Goal: Complete application form

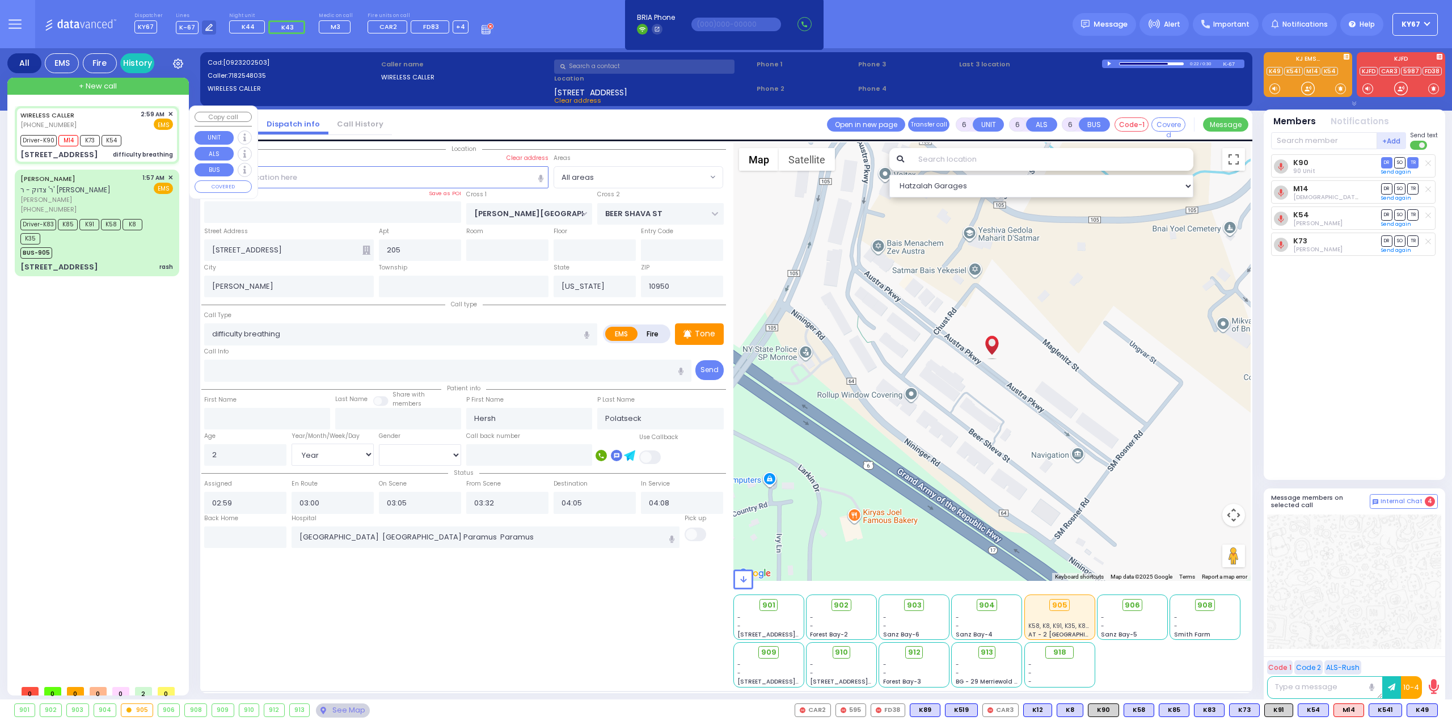
select select "Year"
select select "[DEMOGRAPHIC_DATA]"
click at [219, 534] on input "text" at bounding box center [245, 537] width 82 height 22
click at [219, 533] on input "text" at bounding box center [245, 537] width 82 height 22
click at [250, 544] on input "text" at bounding box center [245, 537] width 82 height 22
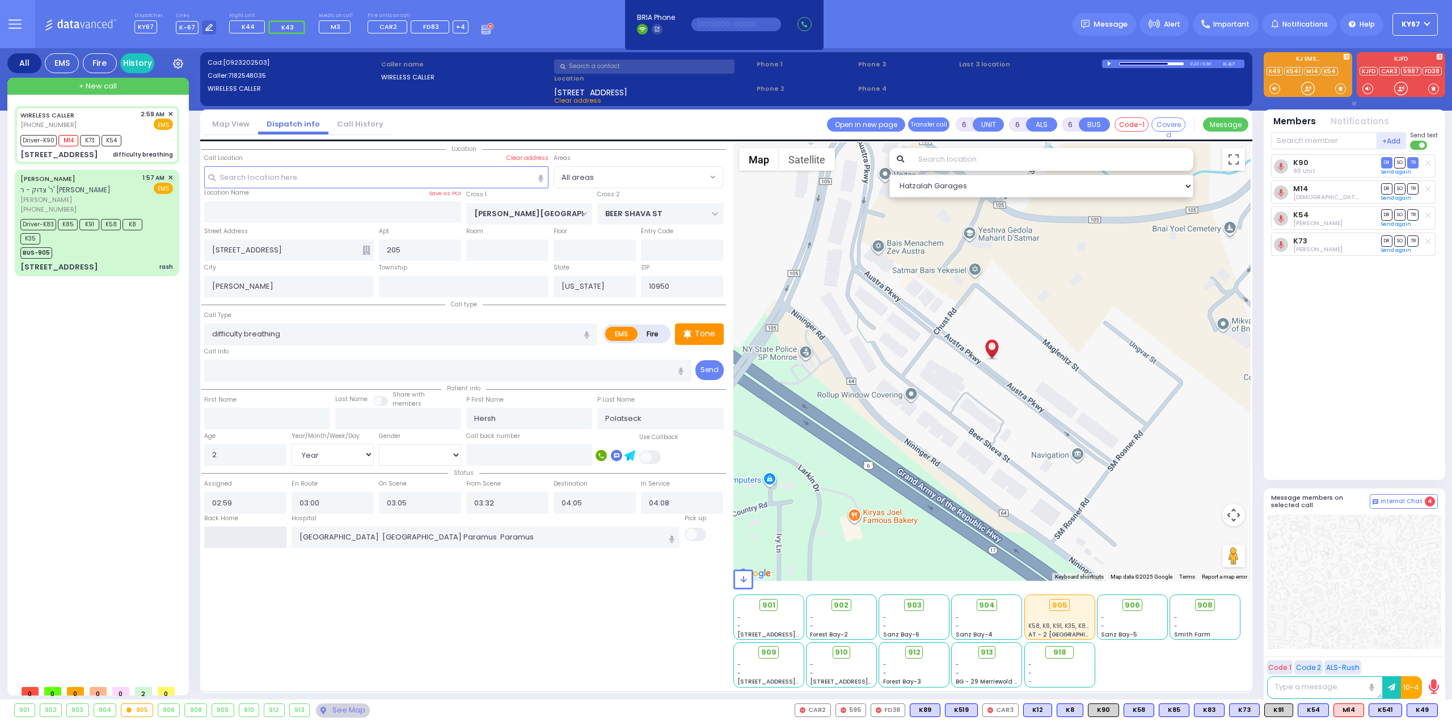
click at [251, 538] on input "text" at bounding box center [245, 537] width 82 height 22
click at [251, 537] on input "text" at bounding box center [245, 537] width 82 height 22
click at [252, 533] on input "text" at bounding box center [245, 537] width 82 height 22
type input "04:52"
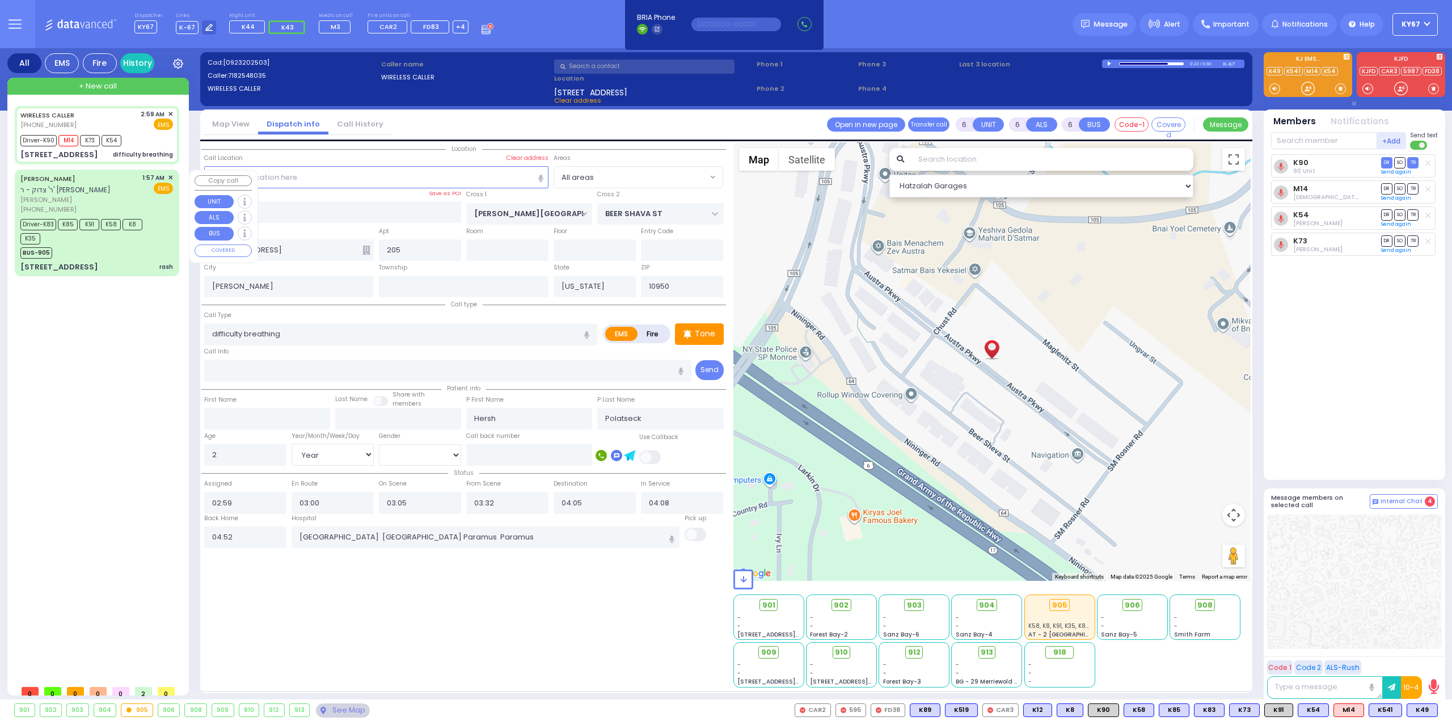
click at [138, 197] on span "[PERSON_NAME]" at bounding box center [79, 200] width 118 height 10
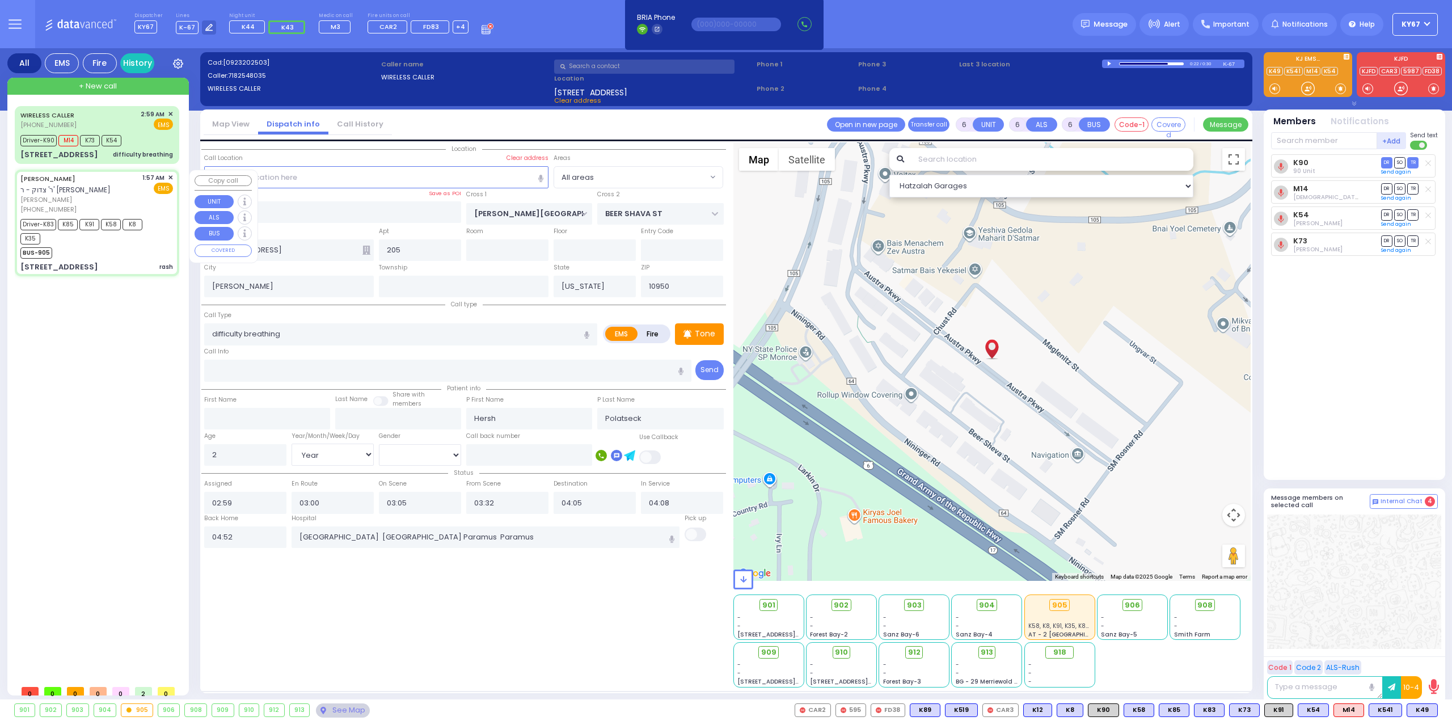
select select
type input "rash"
radio input "true"
type input "[PERSON_NAME]"
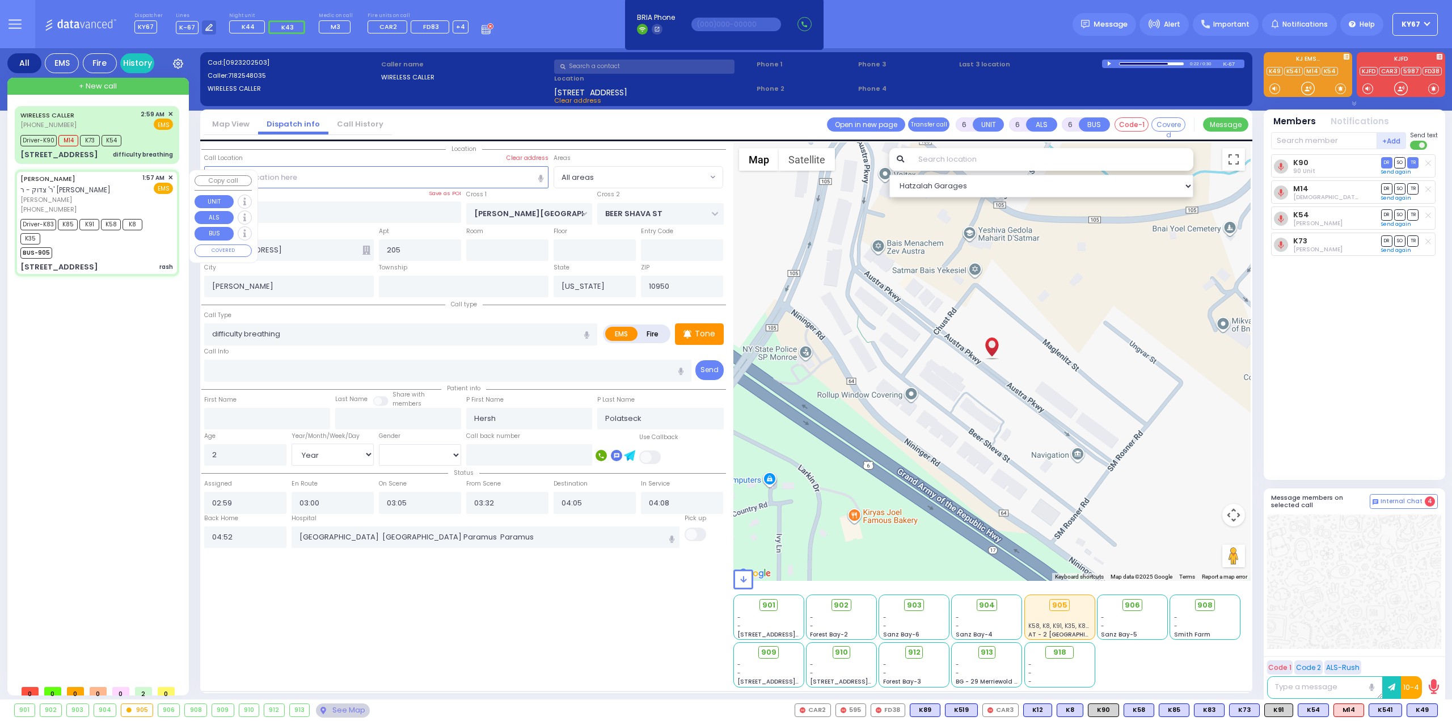
type input "Sheva"
type input "Heilbrun"
type input "22"
select select "Year"
select select "[DEMOGRAPHIC_DATA]"
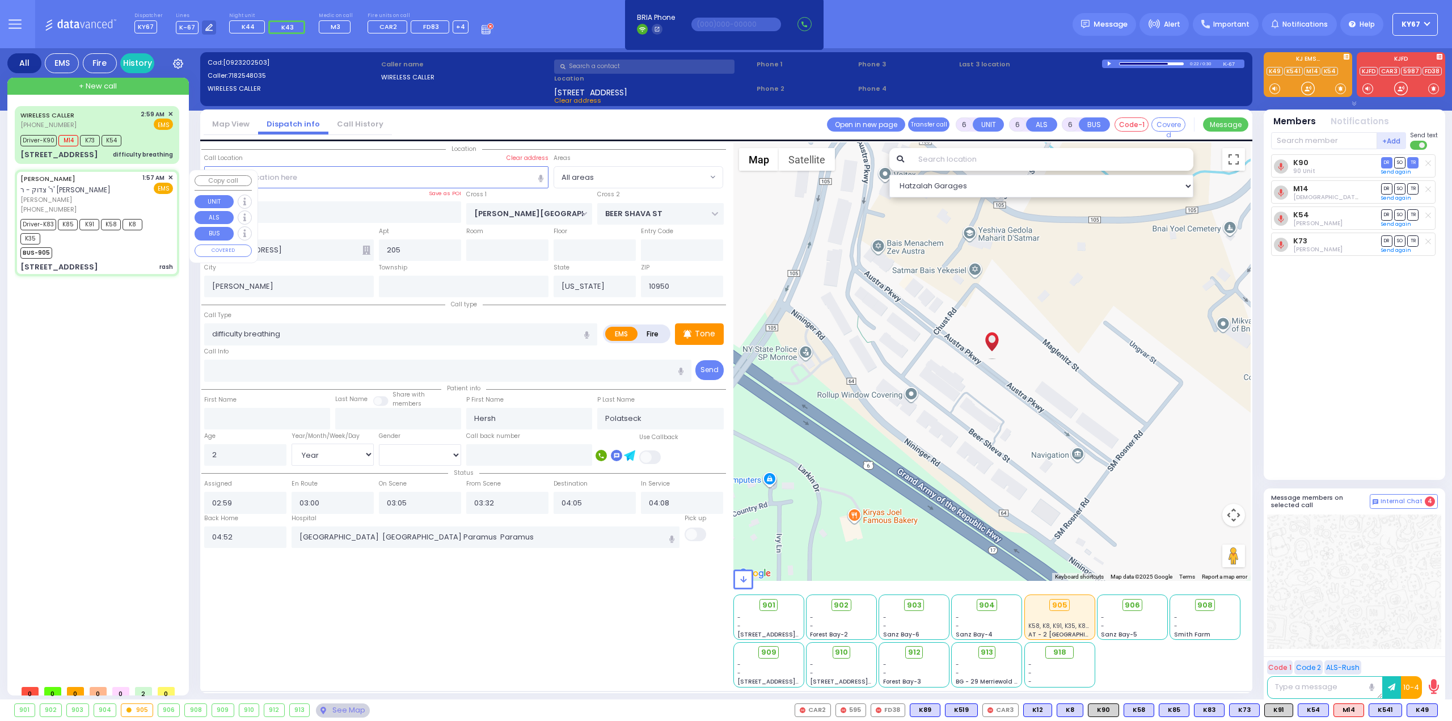
type input "01:57"
type input "01:59"
type input "02:01"
type input "02:34"
type input "02:49"
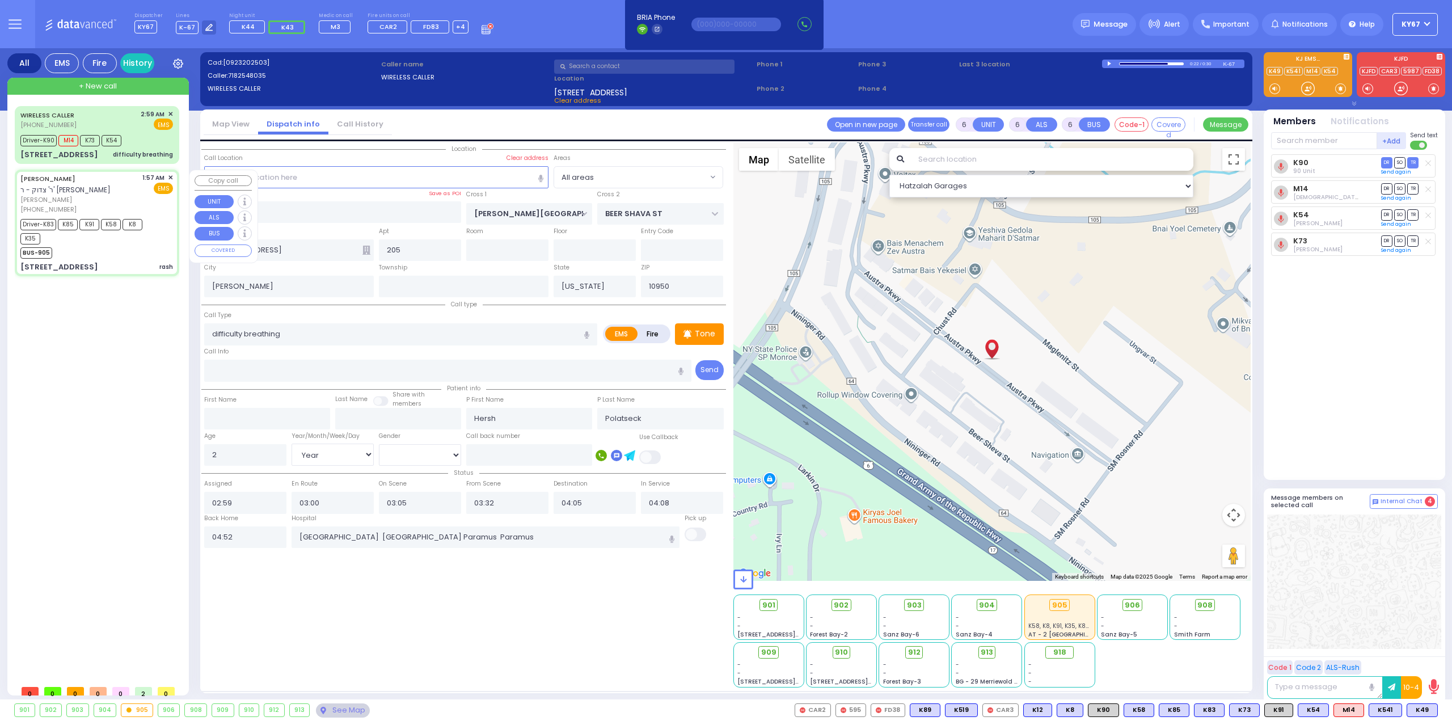
type input "03:30"
type input "[GEOGRAPHIC_DATA] [STREET_ADDRESS]"
select select "Hatzalah Garages"
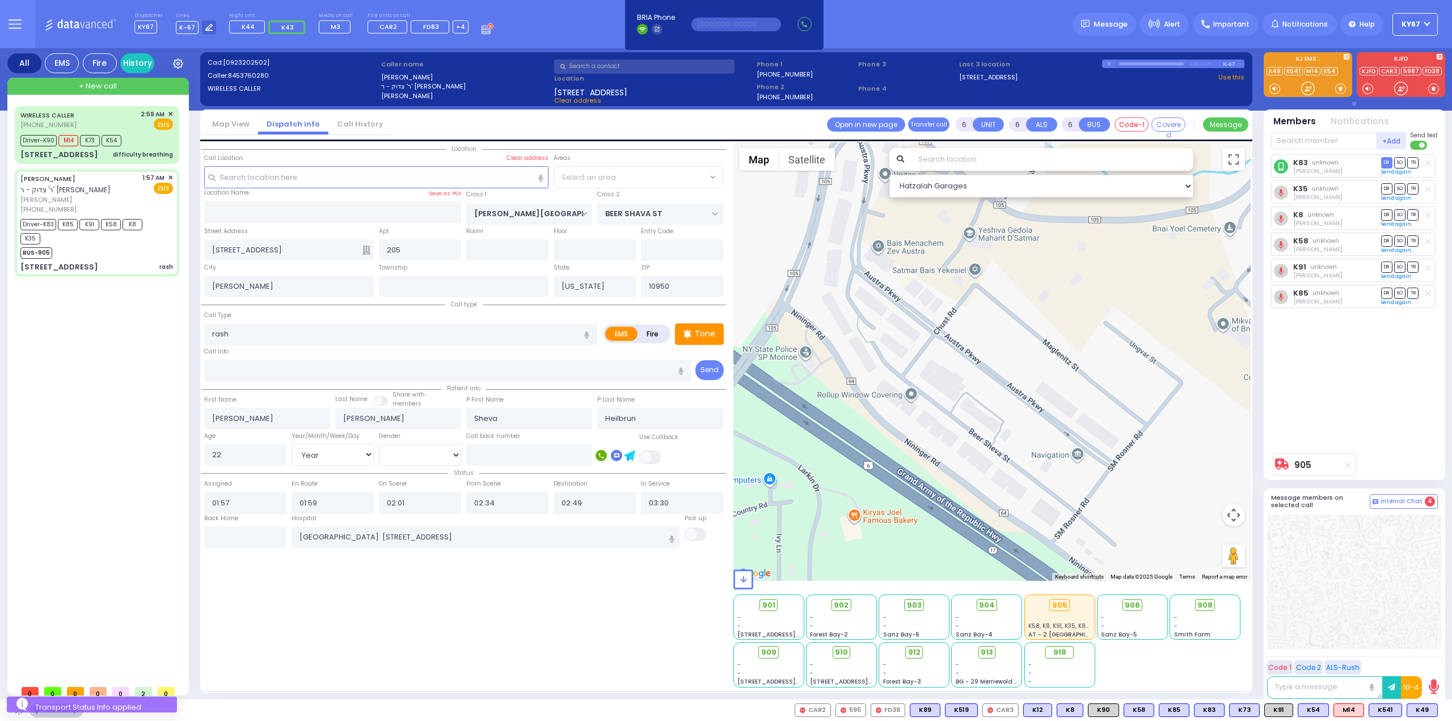
type input "ACRES RD"
type input "DINEV RD"
type input "[STREET_ADDRESS]"
type input "102"
select select "PALM TREE"
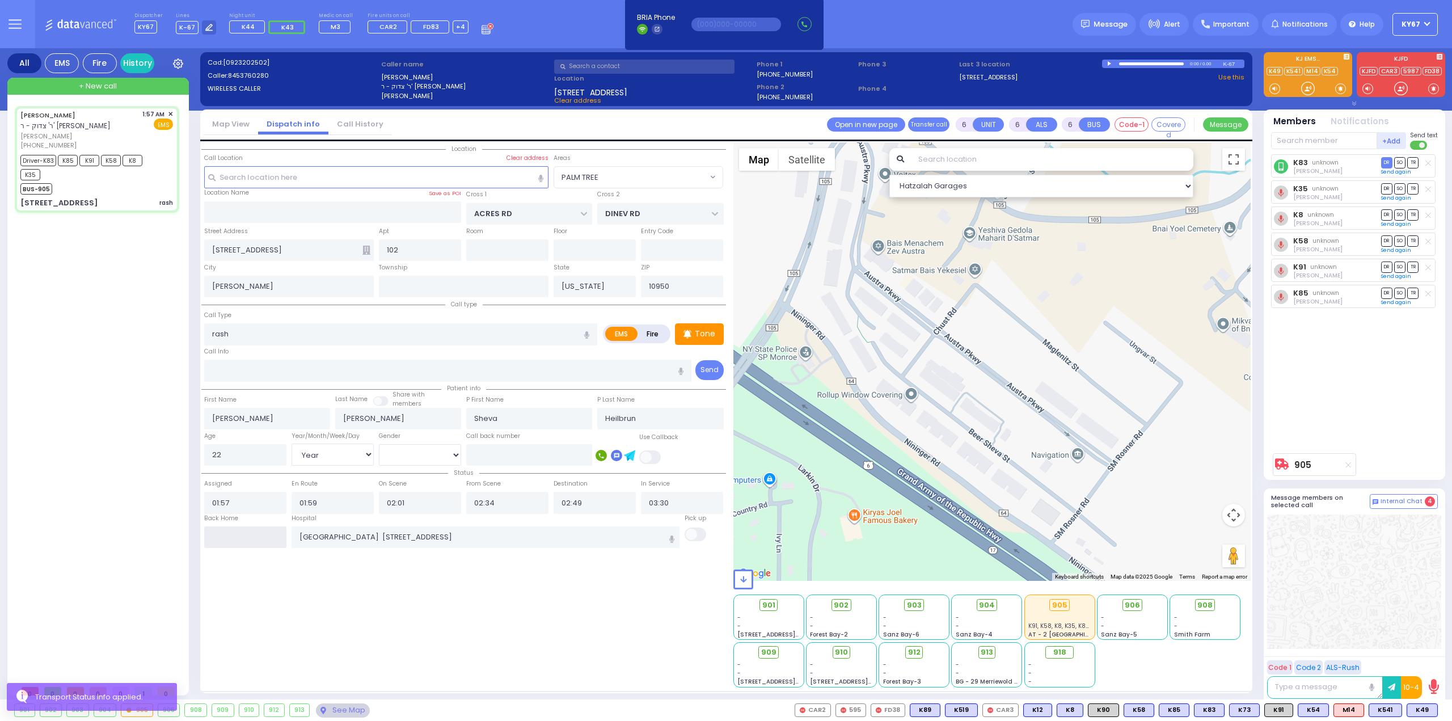
click at [247, 535] on input "text" at bounding box center [245, 537] width 82 height 22
type input "04:52"
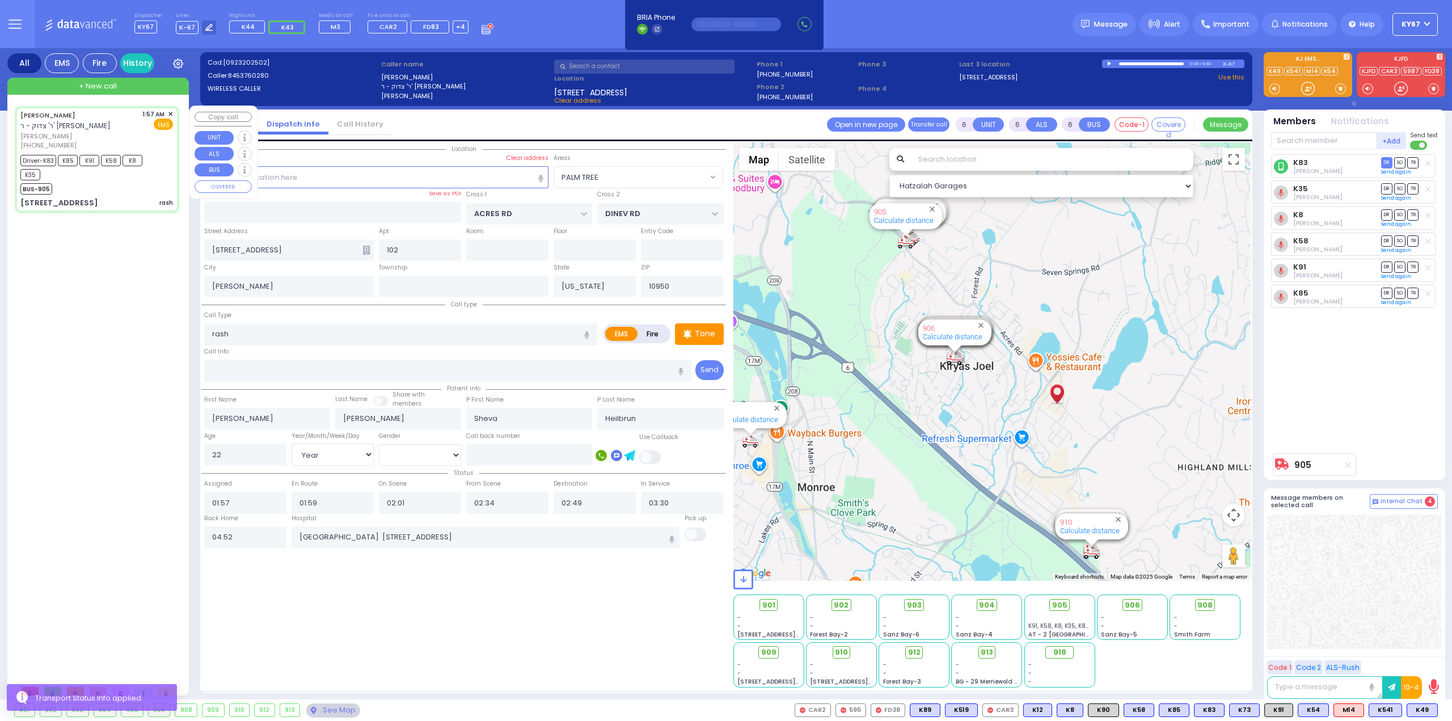
click at [118, 131] on div "[PERSON_NAME] ר' צדוק - ר' [PERSON_NAME]" at bounding box center [79, 120] width 118 height 22
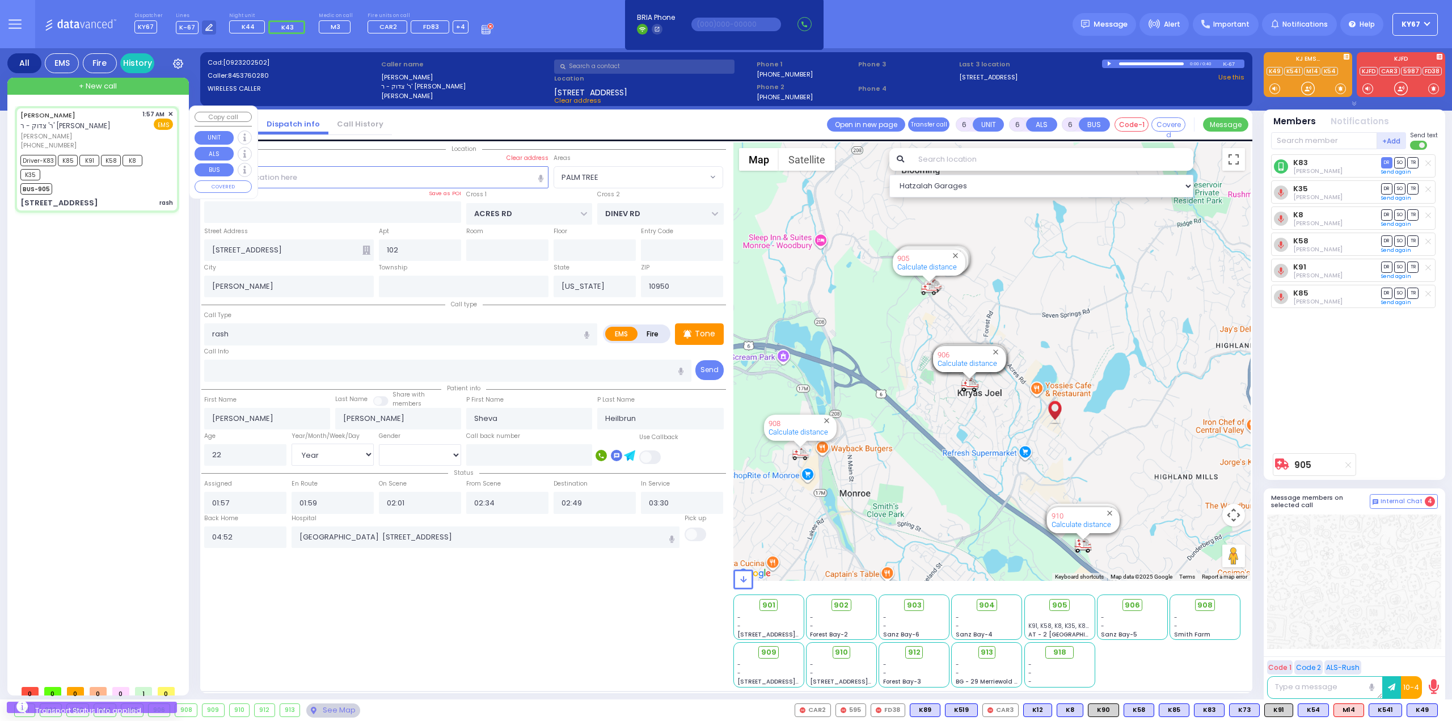
select select
radio input "true"
select select
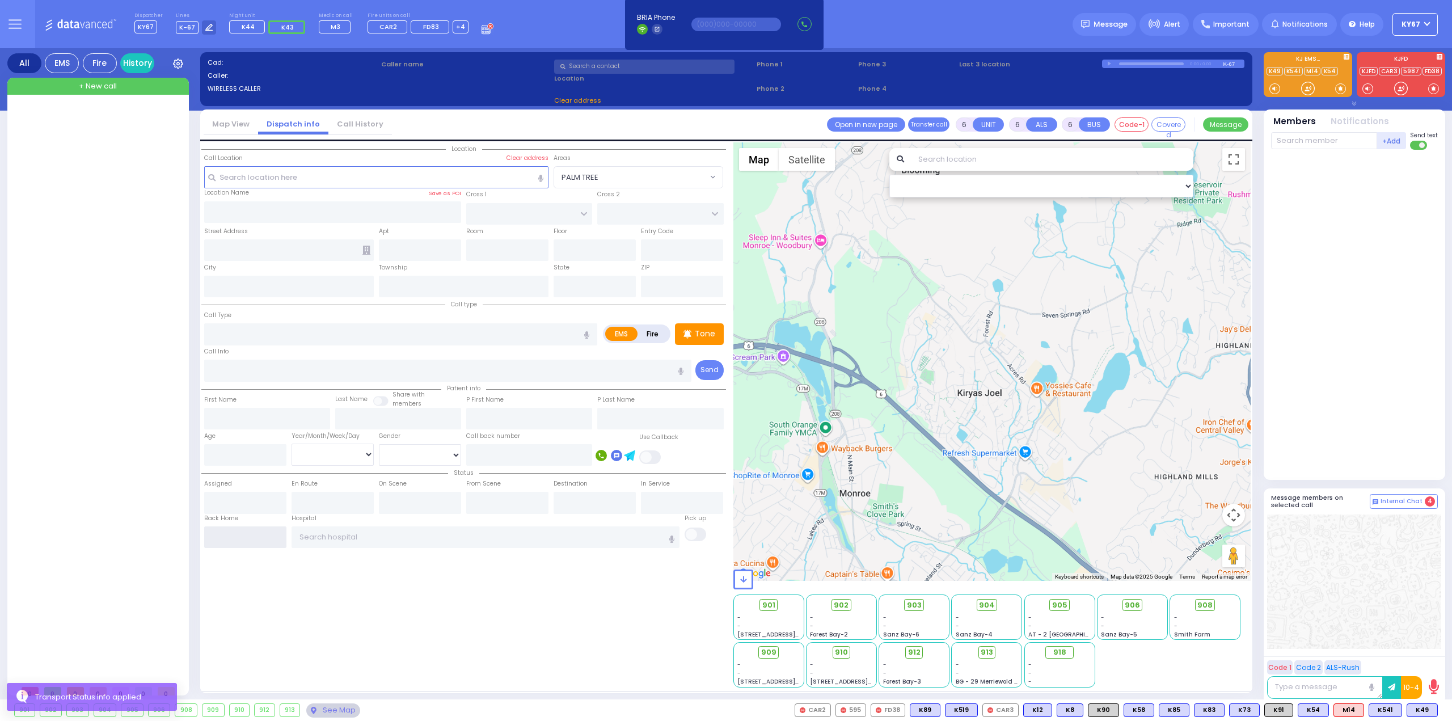
click at [228, 538] on input "text" at bounding box center [245, 537] width 82 height 22
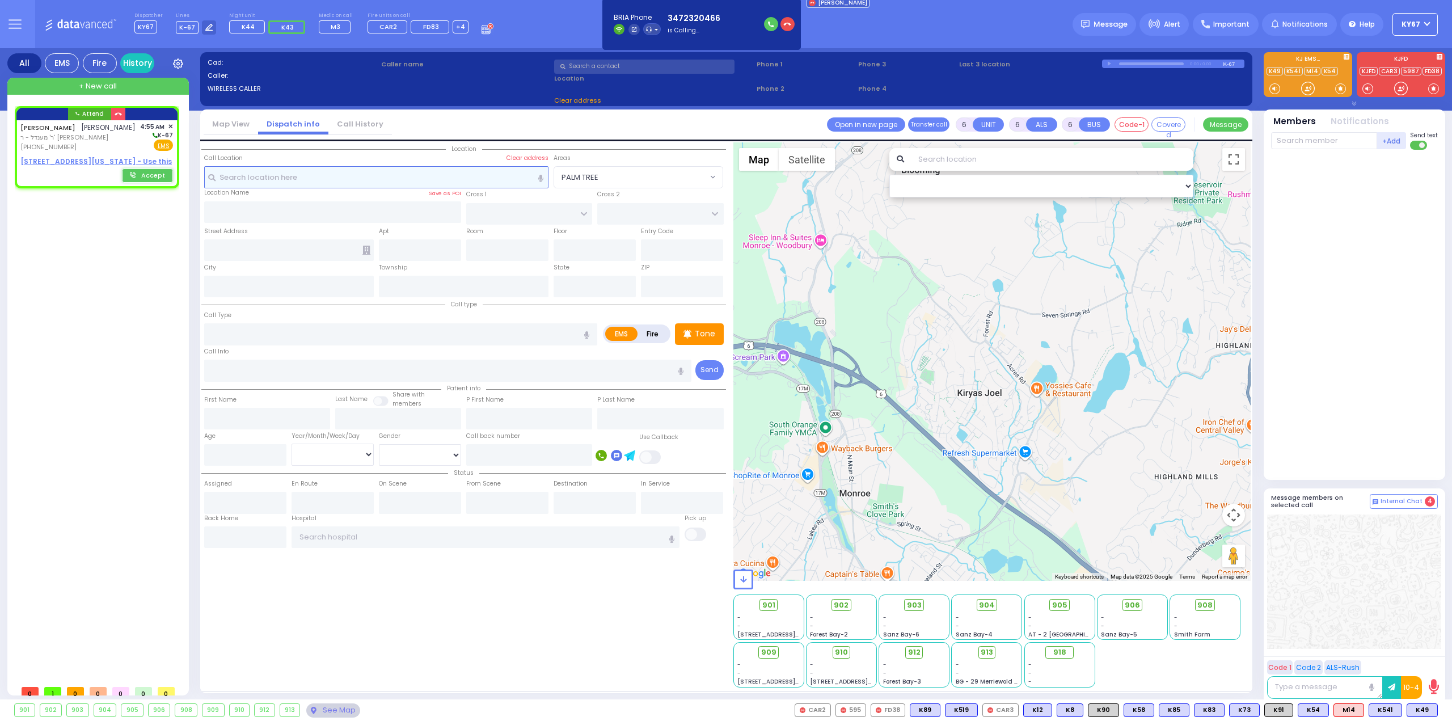
type input "2"
type input "1"
select select
radio input "true"
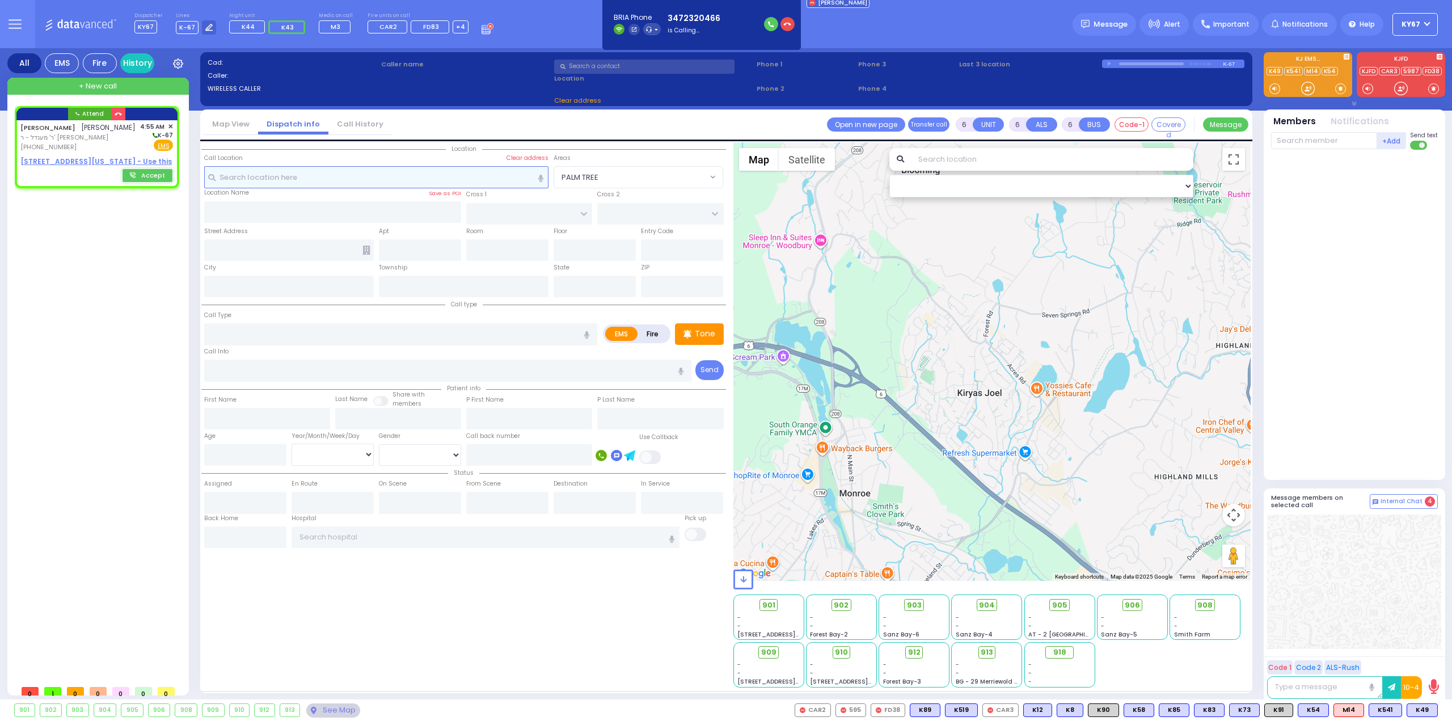
type input "[PERSON_NAME]"
select select
type input "04:55"
select select "Hatzalah Garages"
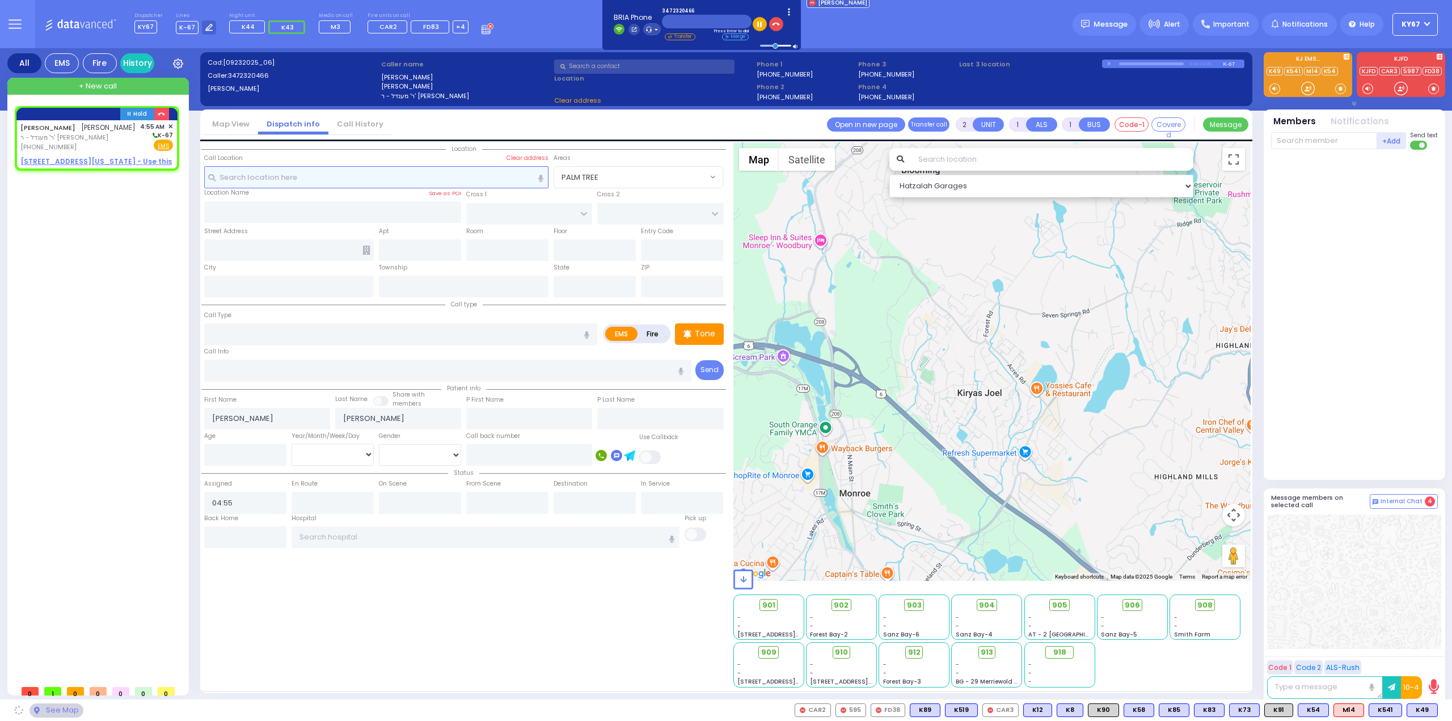
select select
radio input "true"
select select
select select "Hatzalah Garages"
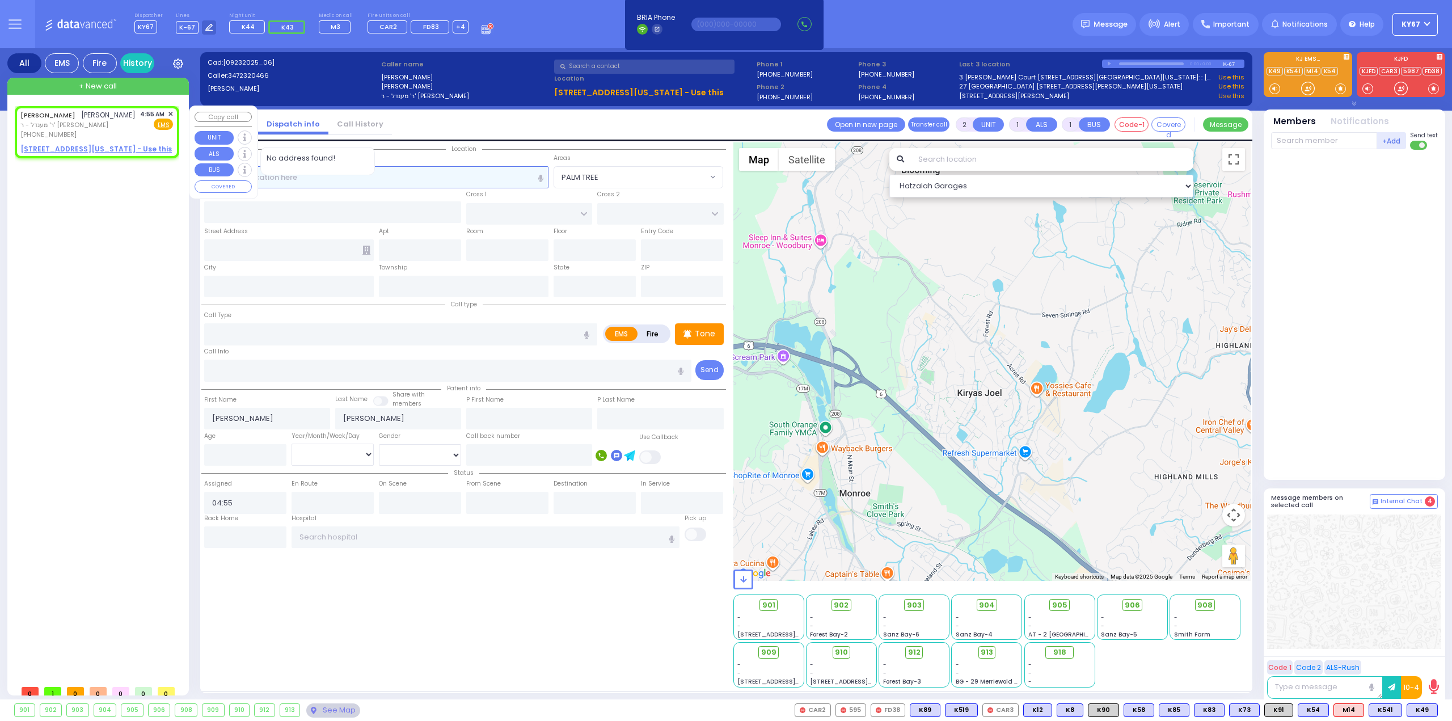
select select
radio input "true"
select select
select select "Hatzalah Garages"
click at [170, 112] on span "✕" at bounding box center [170, 114] width 5 height 10
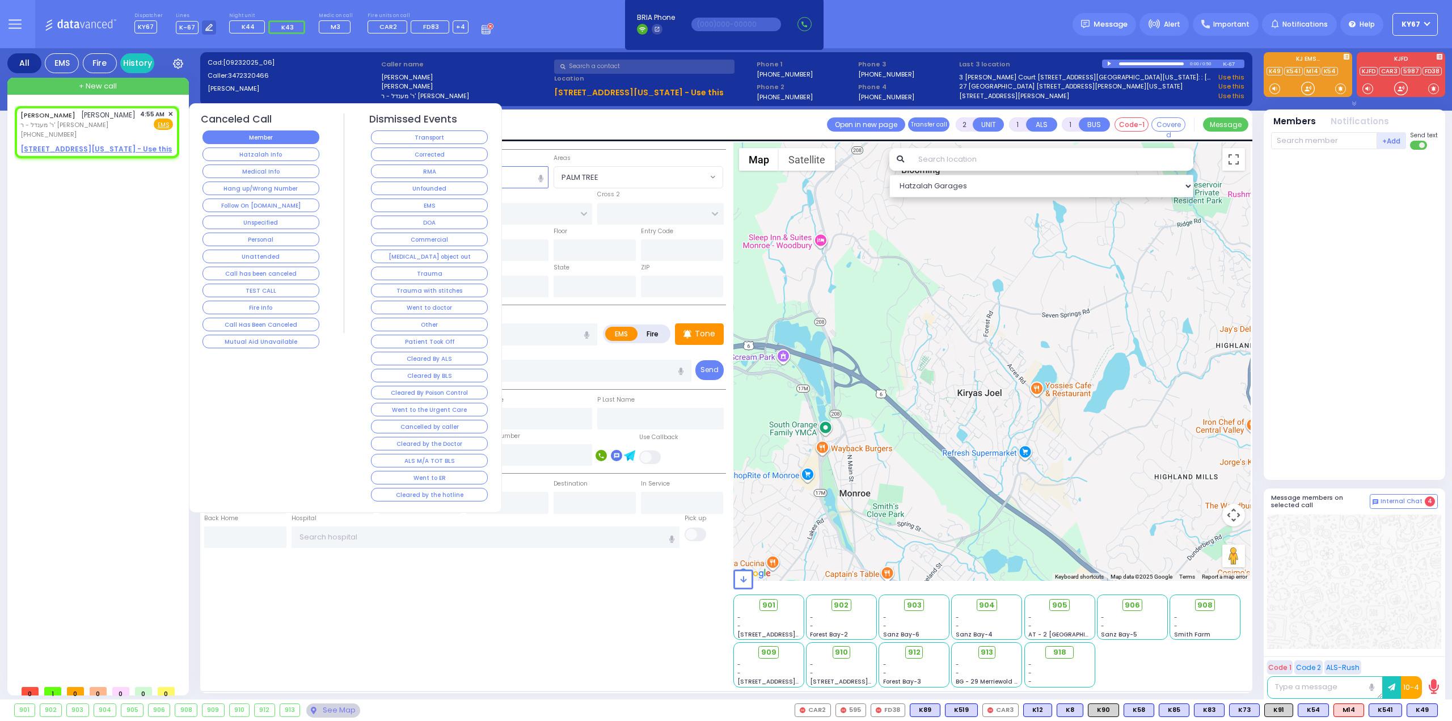
click at [208, 136] on button "Member" at bounding box center [260, 137] width 117 height 14
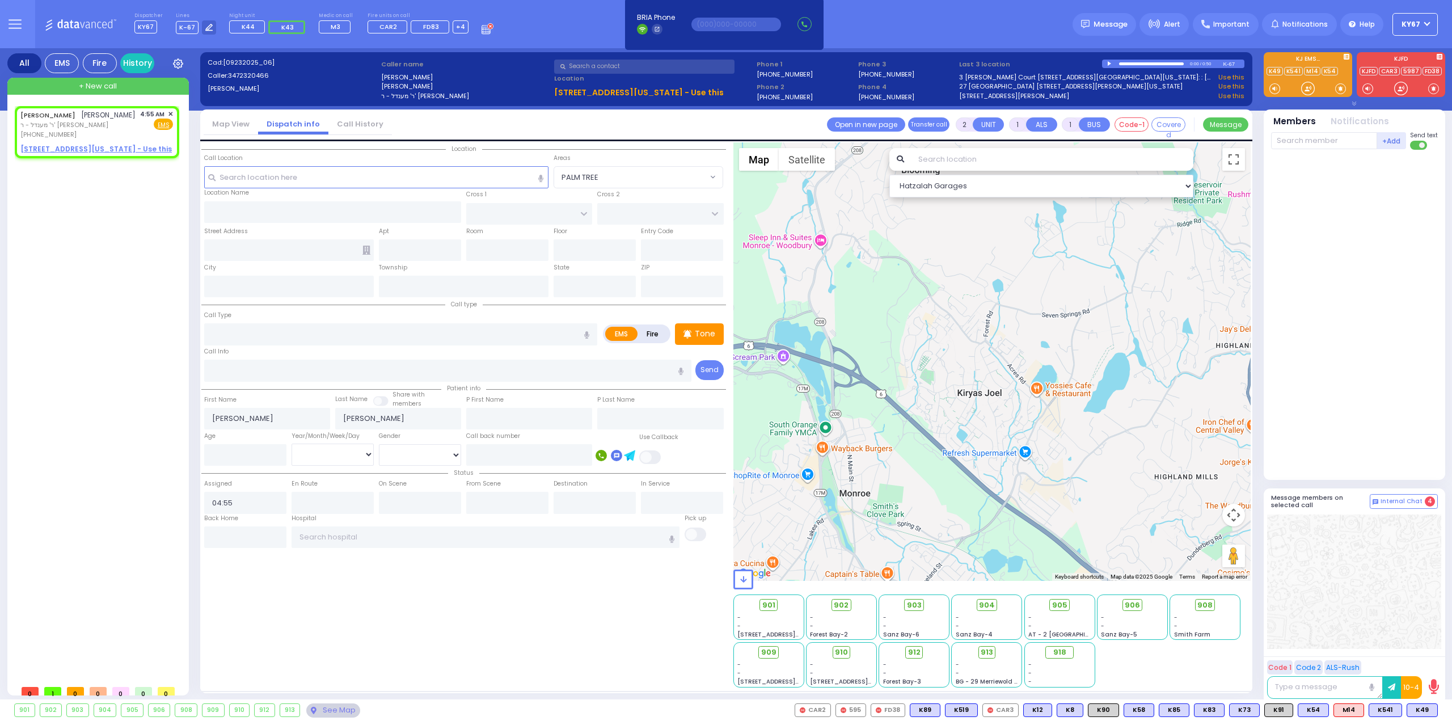
select select
radio input "true"
select select
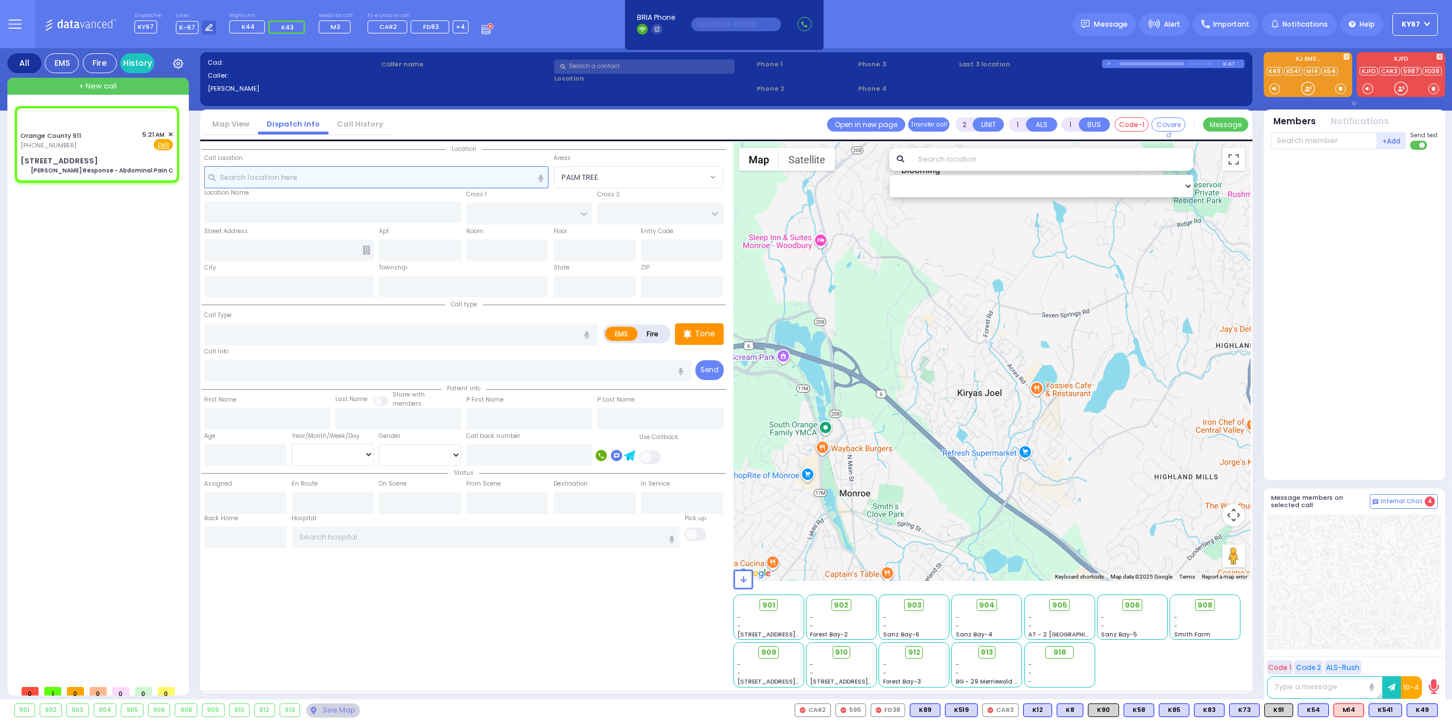
type input "6"
select select
type input "[PERSON_NAME] Response - Abdominal Pain C"
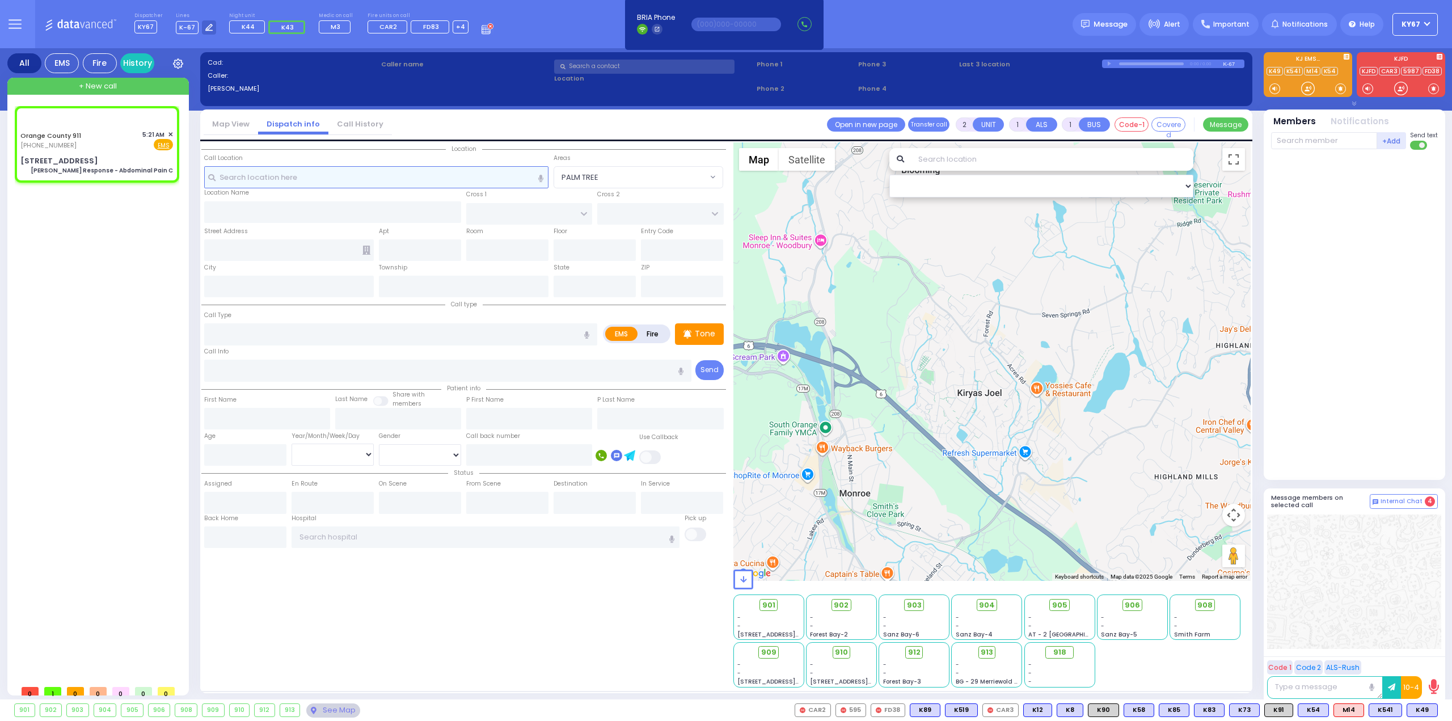
radio input "true"
type input "Nature: : Charlie Response - Abdominal Pain C Address: : [STREET_ADDRESS][GEOGR…"
select select
select select "Hatzalah Garages"
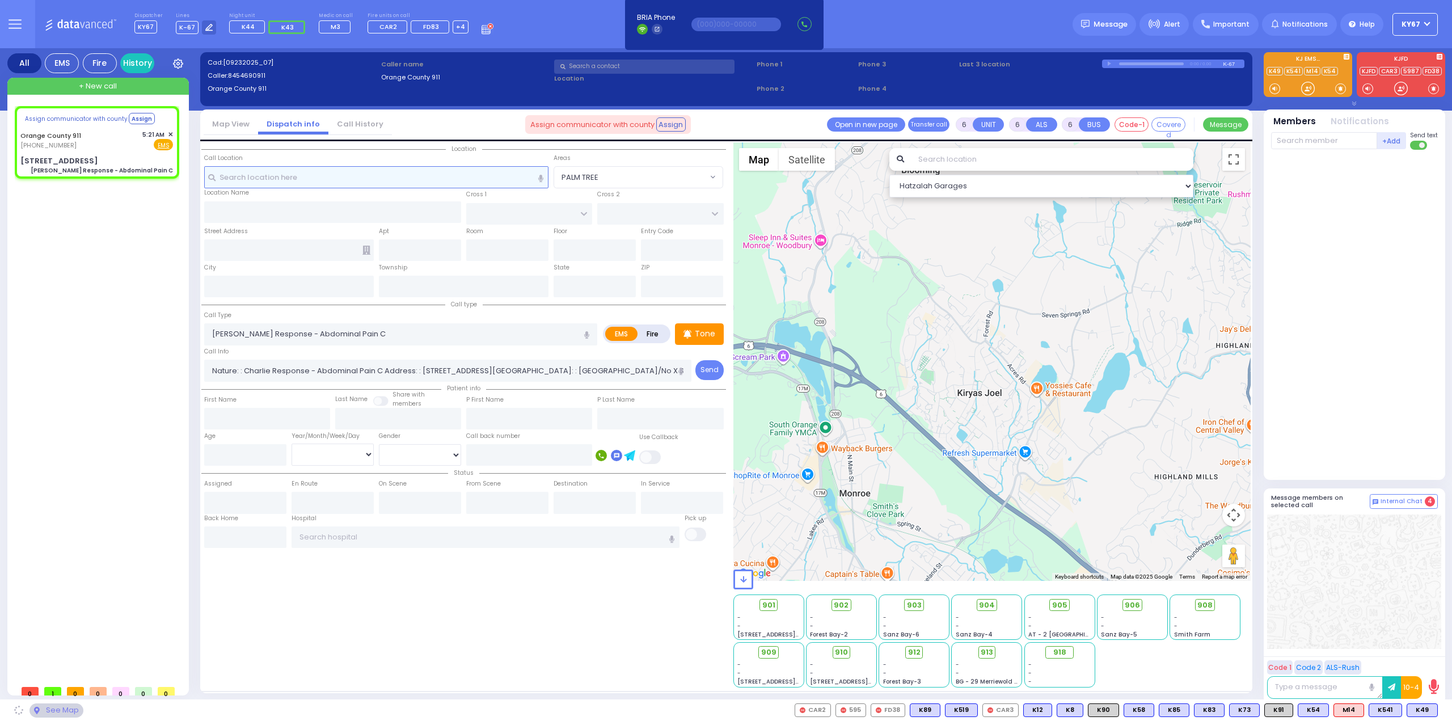
select select
radio input "true"
select select
select select "Hatzalah Garages"
type input "[STREET_ADDRESS]"
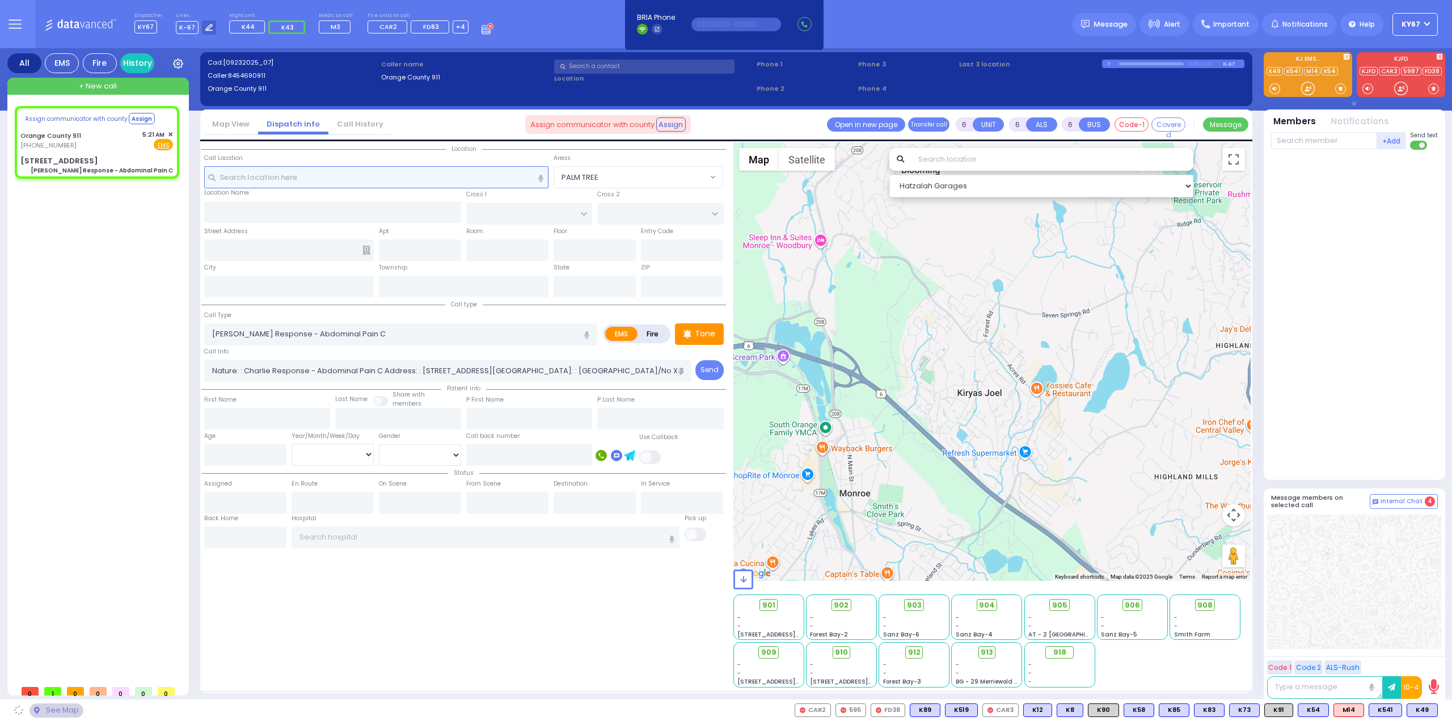
type input "Monroe"
type input "[US_STATE]"
type input "10930"
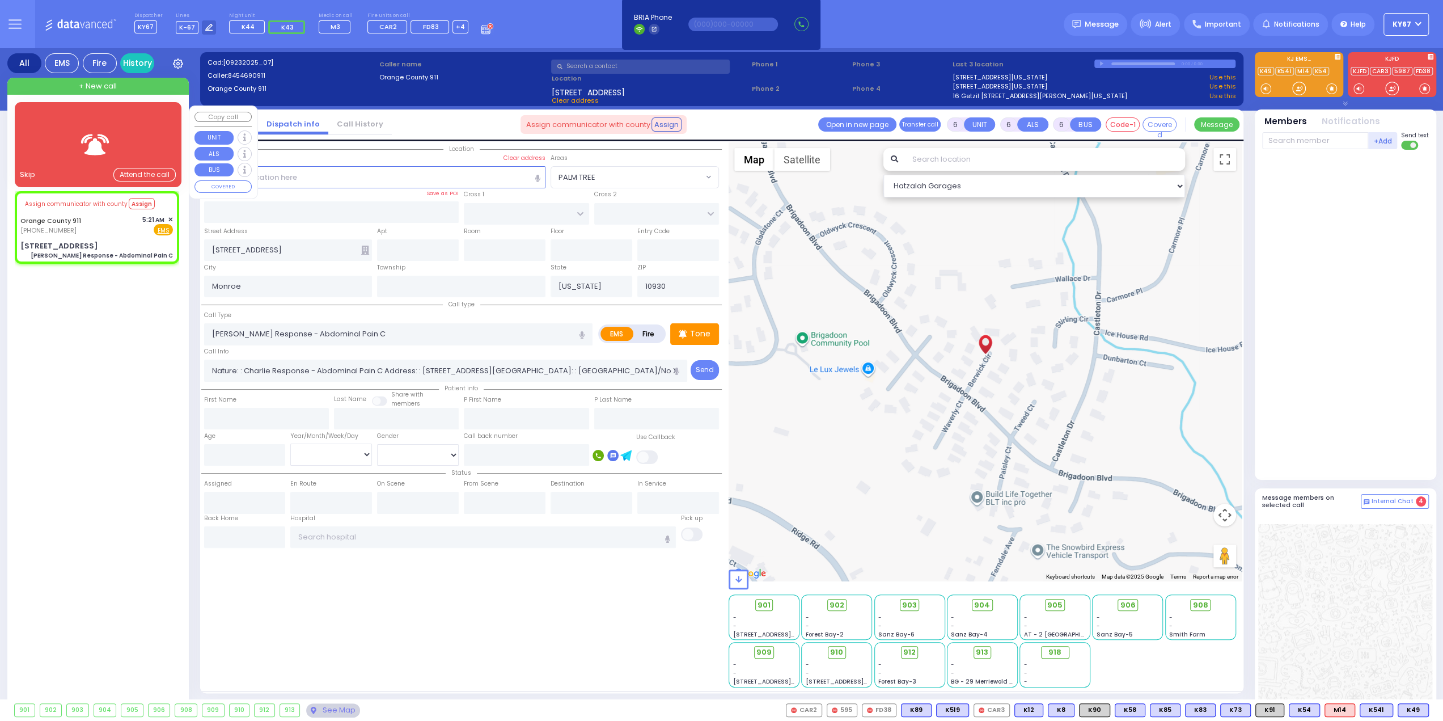
click at [170, 215] on span "✕" at bounding box center [170, 220] width 5 height 10
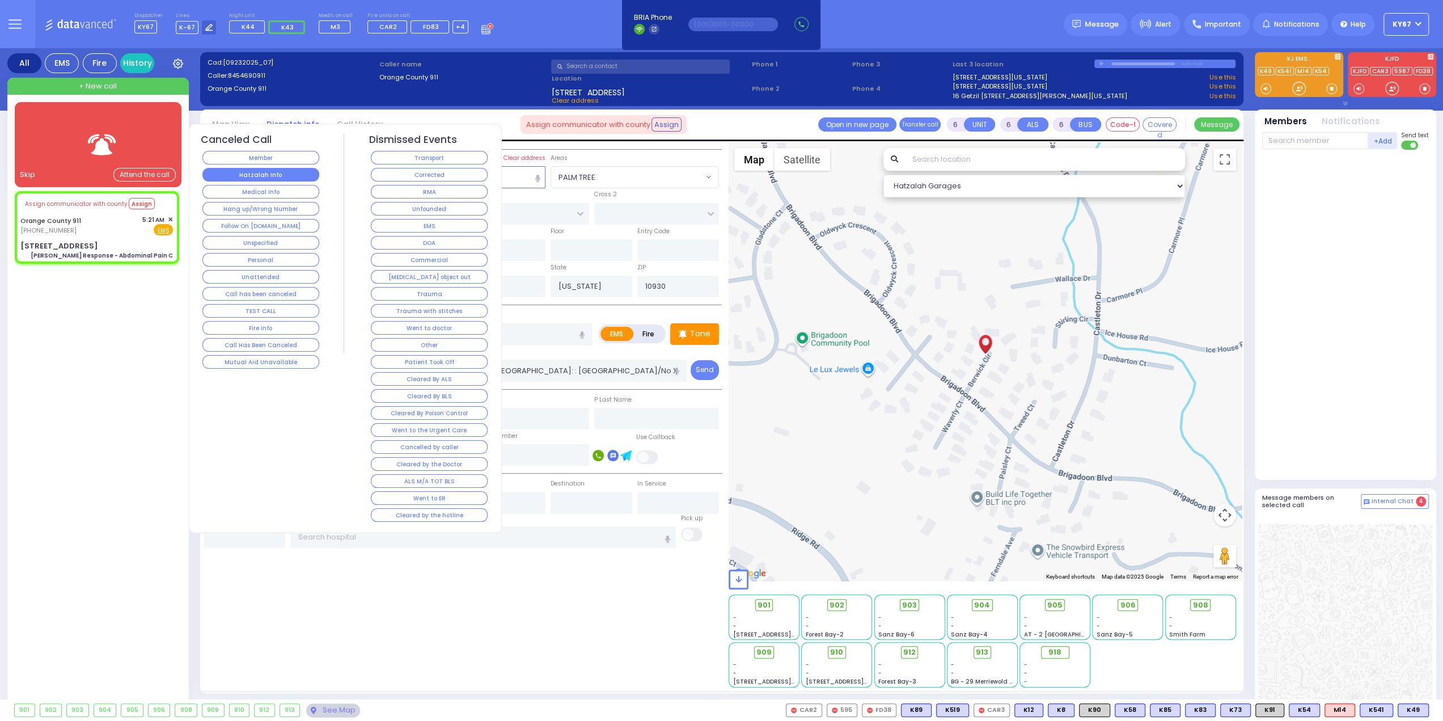
click at [222, 172] on button "Hatzalah Info" at bounding box center [260, 175] width 117 height 14
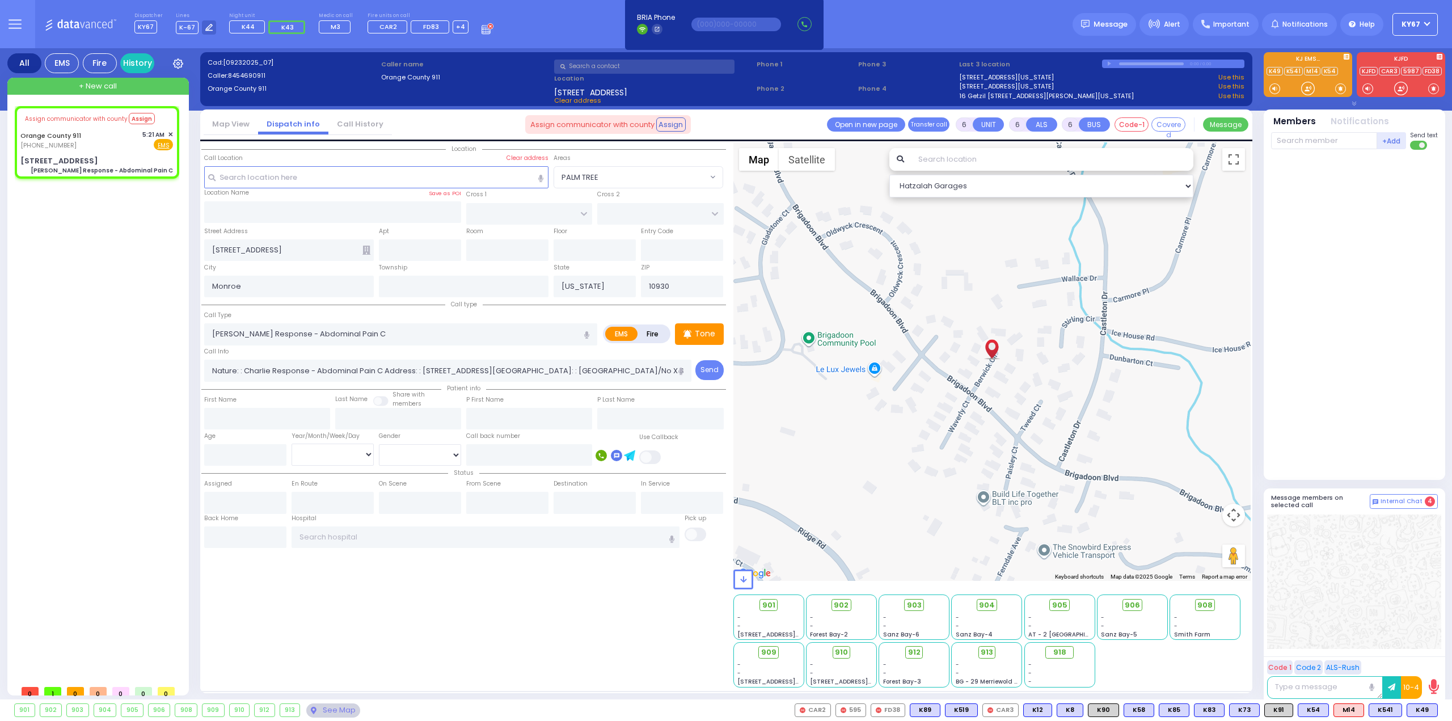
select select
radio input "true"
select select
